Goal: Task Accomplishment & Management: Use online tool/utility

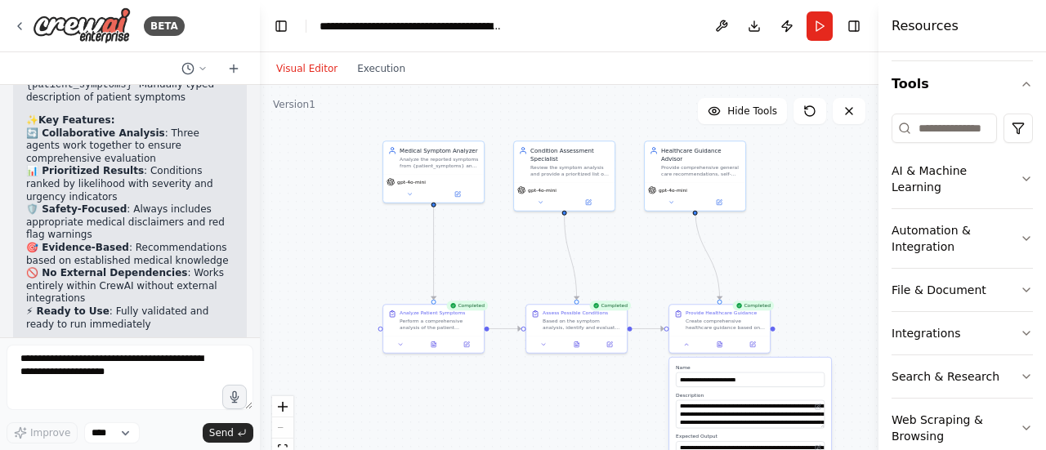
scroll to position [4183, 0]
click at [689, 341] on icon at bounding box center [686, 343] width 7 height 7
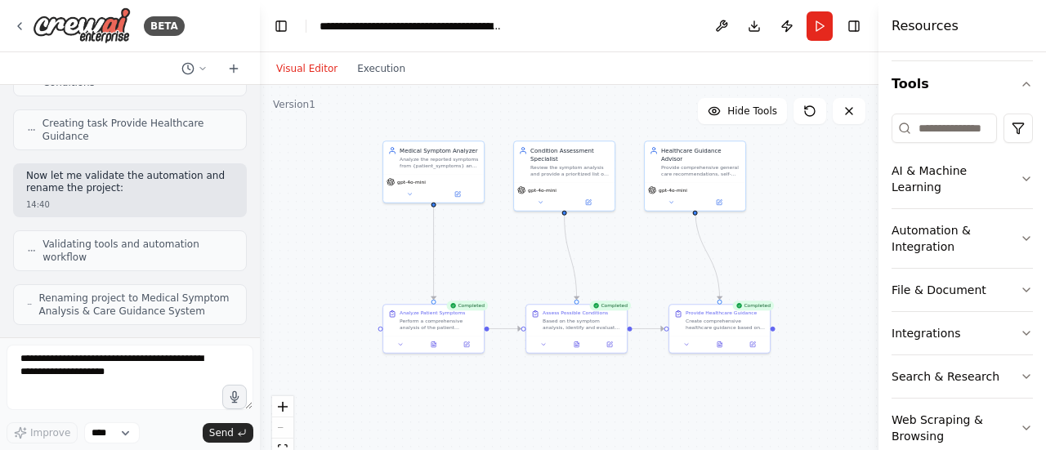
scroll to position [3414, 0]
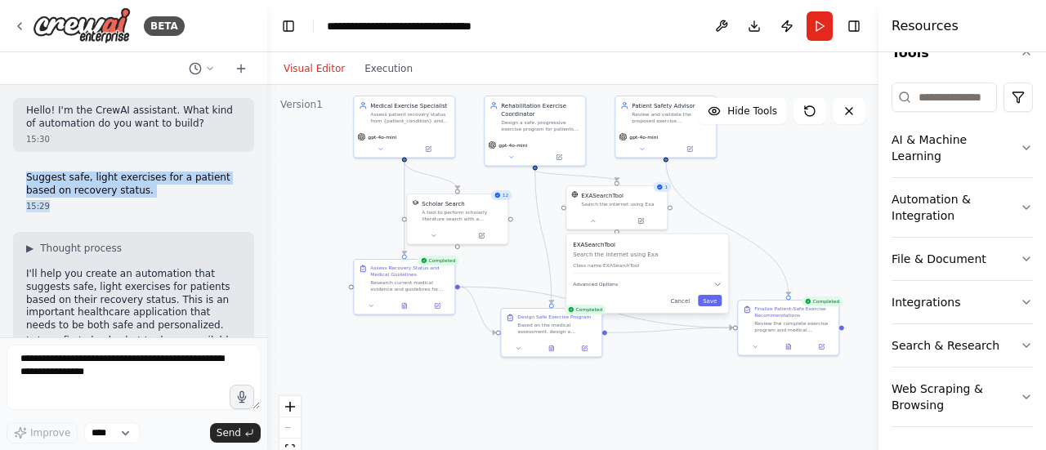
drag, startPoint x: 20, startPoint y: 175, endPoint x: 140, endPoint y: 199, distance: 122.4
click at [140, 199] on div "Suggest safe, light exercises for a patient based on recovery status. 15:29" at bounding box center [133, 192] width 241 height 54
click at [142, 195] on p "Suggest safe, light exercises for a patient based on recovery status." at bounding box center [133, 184] width 215 height 25
drag, startPoint x: 142, startPoint y: 195, endPoint x: 23, endPoint y: 182, distance: 120.0
click at [23, 182] on div "Suggest safe, light exercises for a patient based on recovery status. 15:29" at bounding box center [133, 192] width 241 height 54
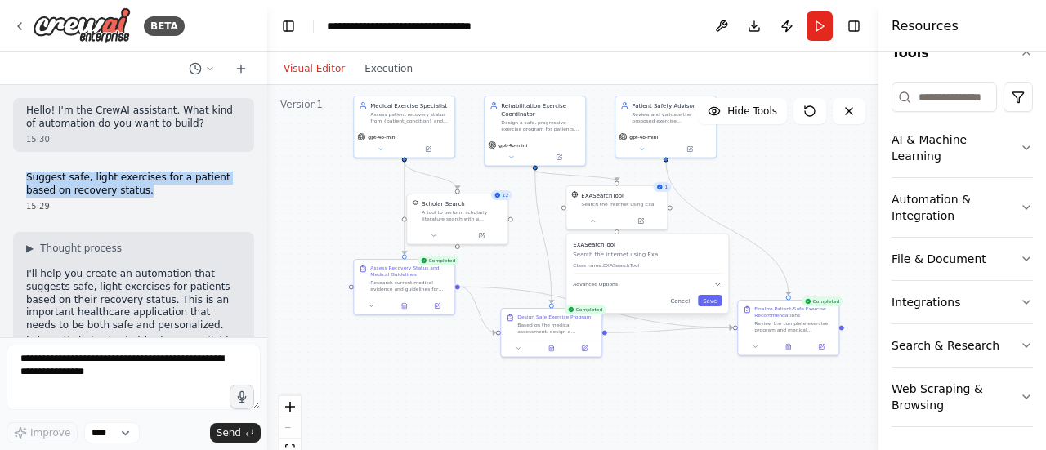
copy p "Suggest safe, light exercises for a patient based on recovery status."
click at [118, 433] on select "****" at bounding box center [112, 433] width 56 height 21
click at [168, 418] on div "Improve **** Send" at bounding box center [134, 394] width 254 height 99
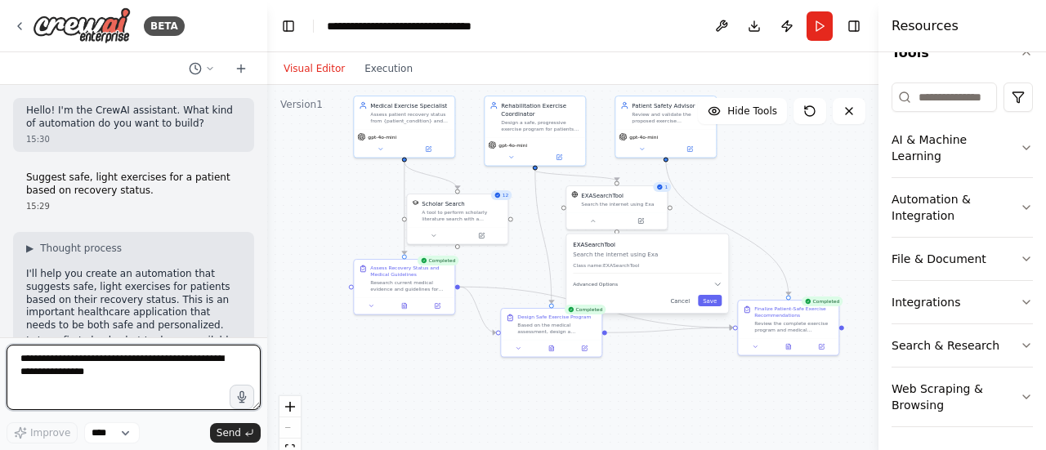
click at [88, 377] on textarea at bounding box center [134, 377] width 254 height 65
type textarea "*"
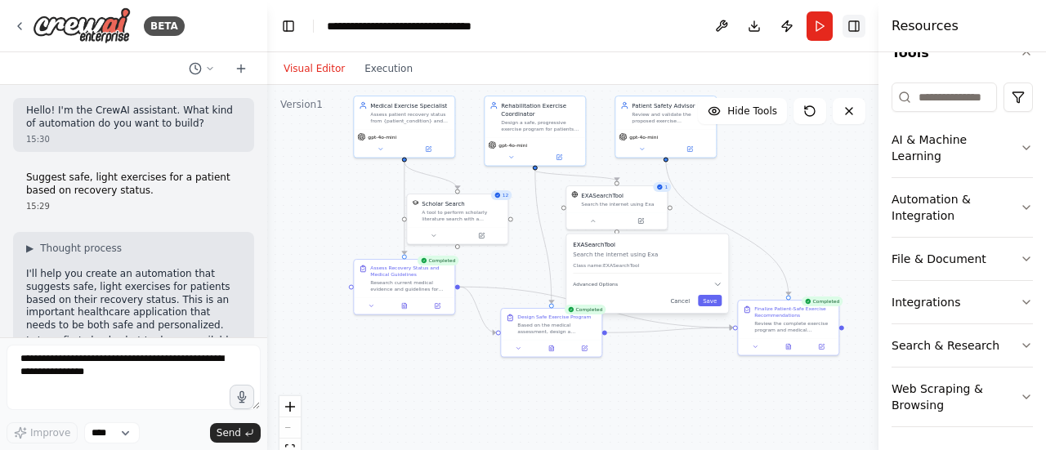
click at [856, 17] on button "Toggle Right Sidebar" at bounding box center [854, 26] width 23 height 23
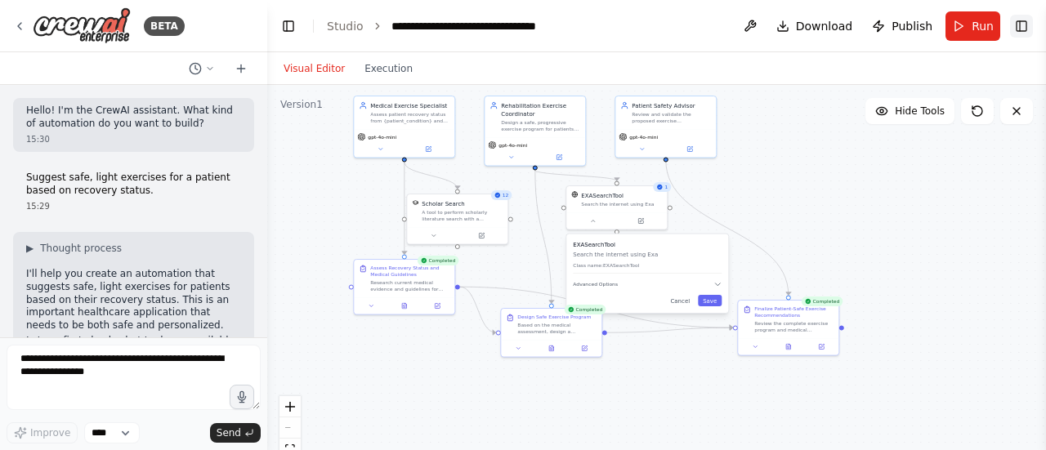
click at [1017, 20] on button "Toggle Right Sidebar" at bounding box center [1021, 26] width 23 height 23
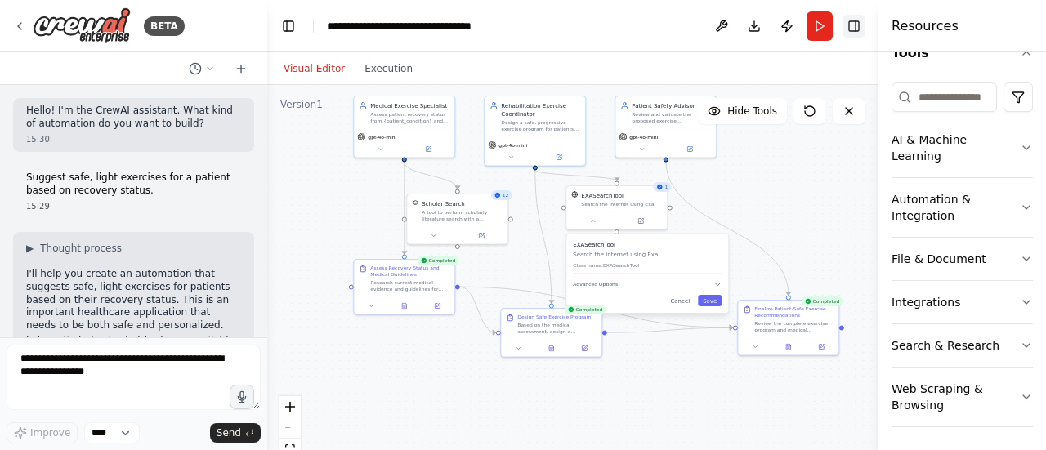
click at [855, 27] on button "Toggle Right Sidebar" at bounding box center [854, 26] width 23 height 23
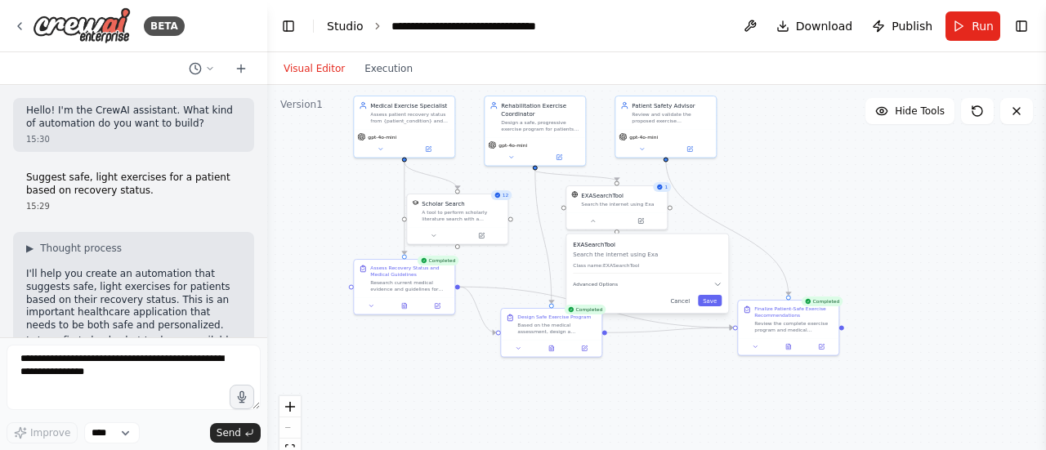
click at [329, 22] on link "Studio" at bounding box center [345, 26] width 37 height 13
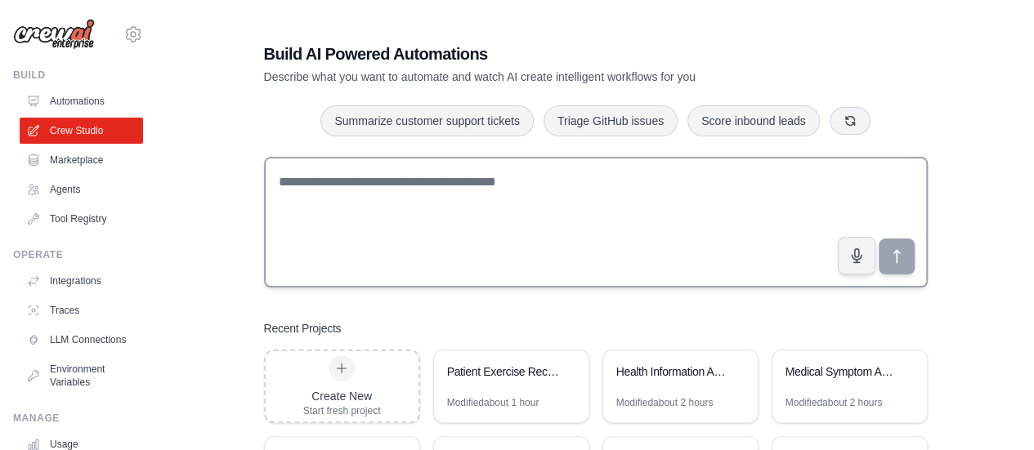
scroll to position [186, 0]
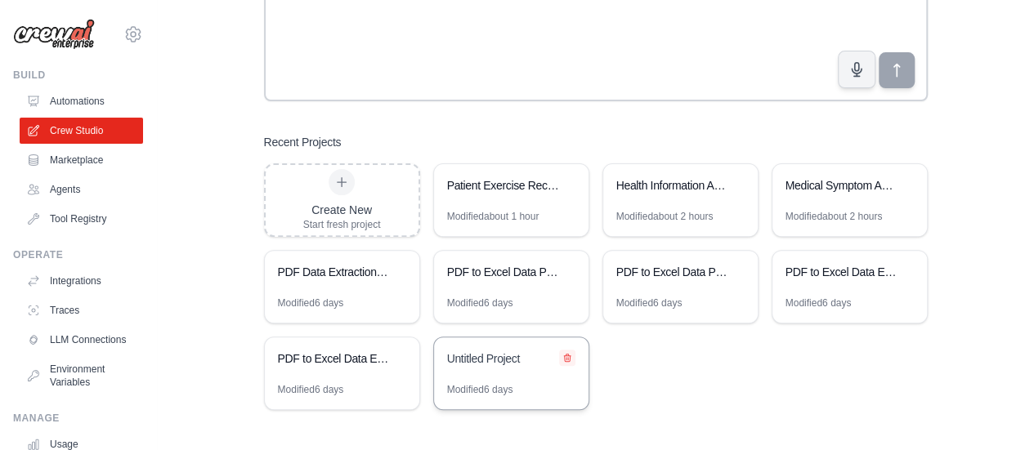
click at [570, 355] on icon at bounding box center [567, 358] width 7 height 7
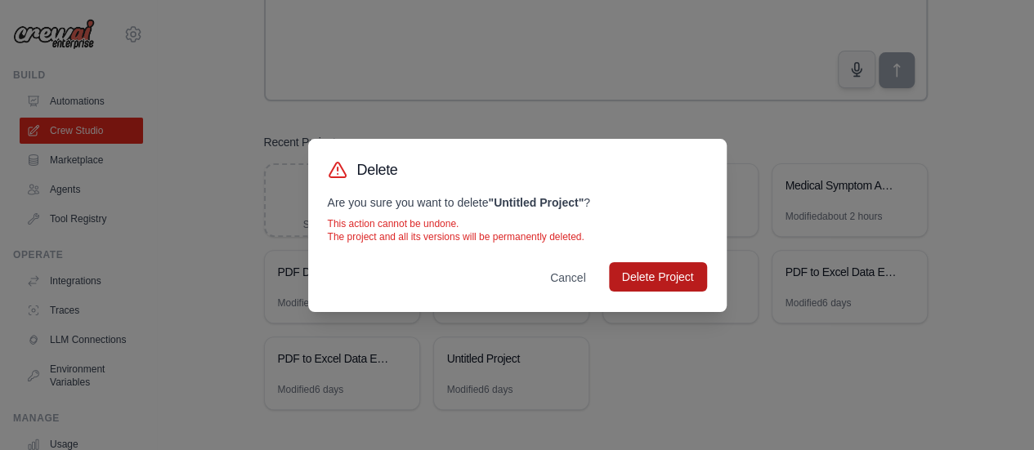
click at [654, 284] on button "Delete Project" at bounding box center [658, 276] width 98 height 29
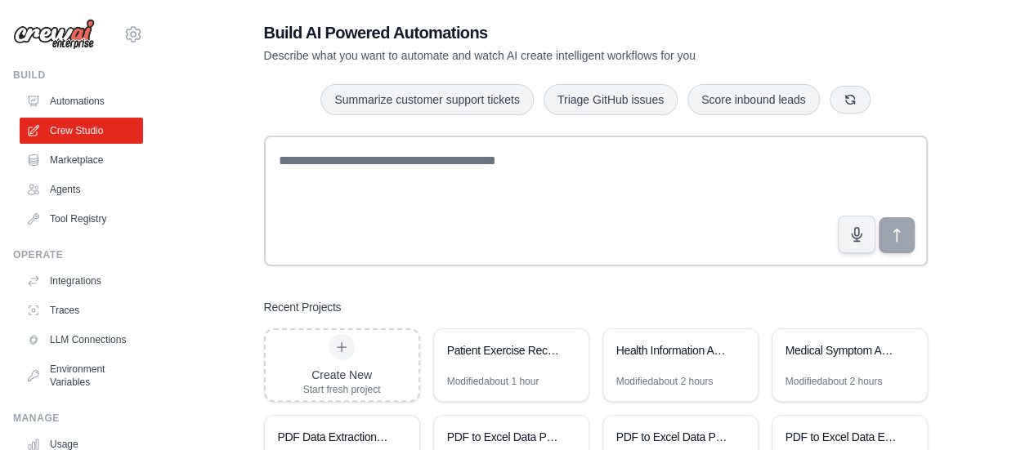
scroll to position [0, 0]
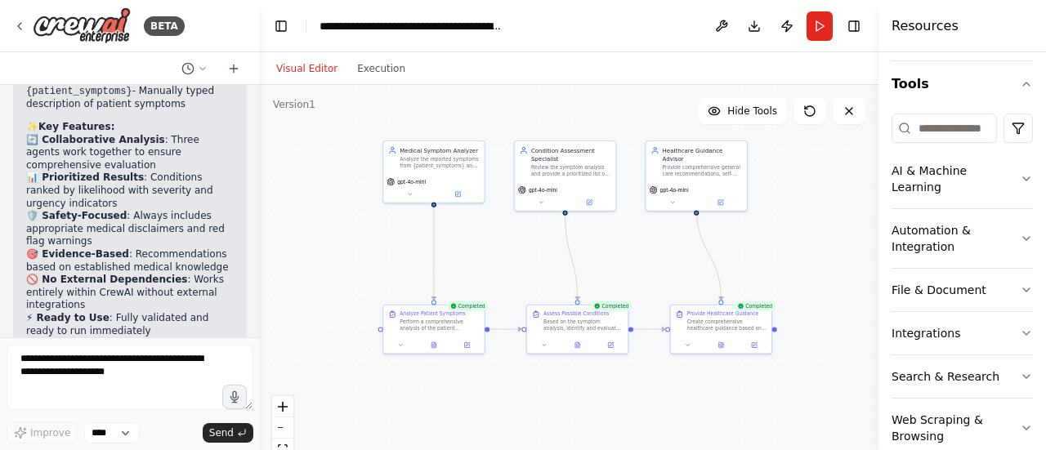
scroll to position [4237, 0]
